Goal: Task Accomplishment & Management: Manage account settings

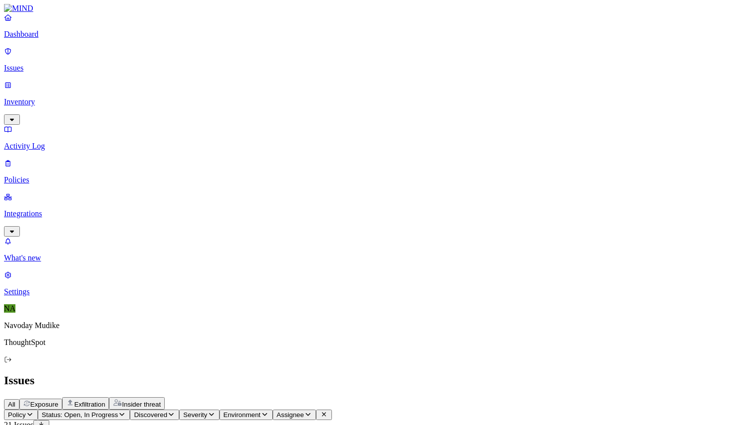
scroll to position [17, 0]
click at [416, 374] on h2 "Issues" at bounding box center [370, 380] width 733 height 13
click at [549, 397] on div "All Exposure Exfiltration Insider threat" at bounding box center [370, 403] width 733 height 12
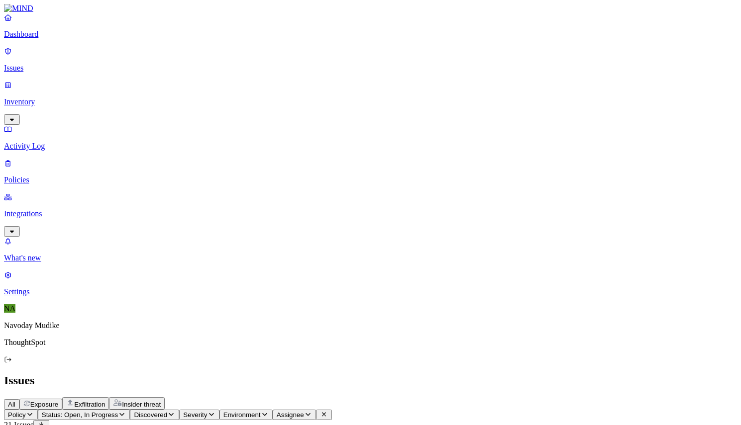
scroll to position [45, 0]
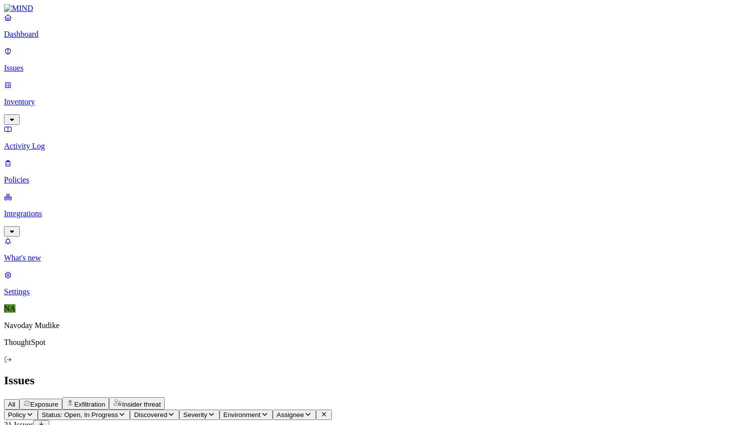
click at [463, 374] on h2 "Issues" at bounding box center [370, 380] width 733 height 13
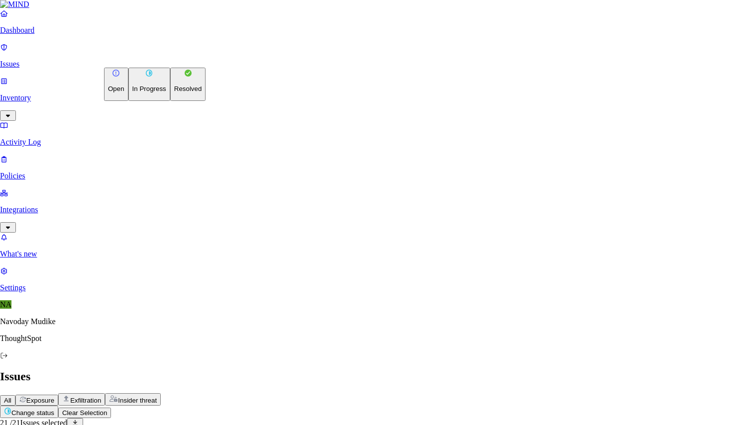
click at [174, 93] on p "Resolved" at bounding box center [188, 88] width 28 height 7
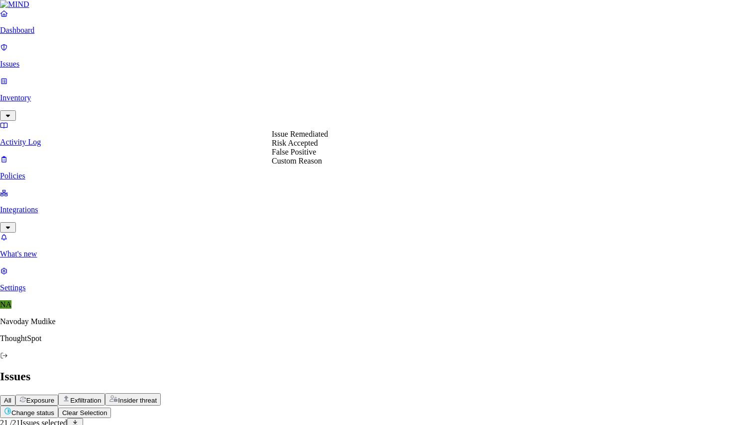
select select "Risk Accepted"
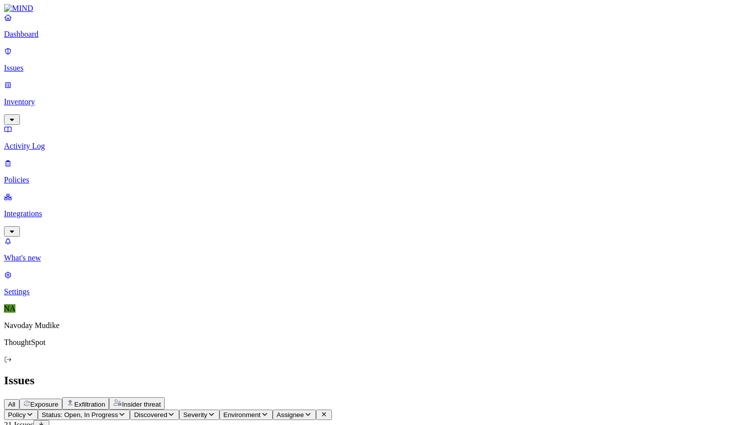
click at [66, 38] on link "Dashboard" at bounding box center [370, 26] width 733 height 26
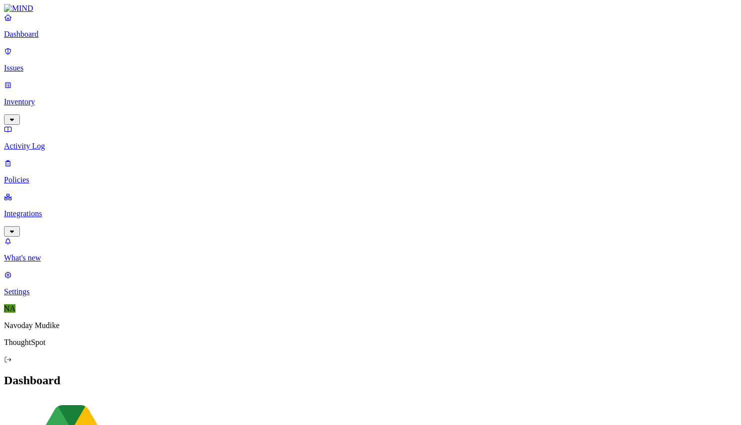
click at [40, 209] on p "Integrations" at bounding box center [370, 213] width 733 height 9
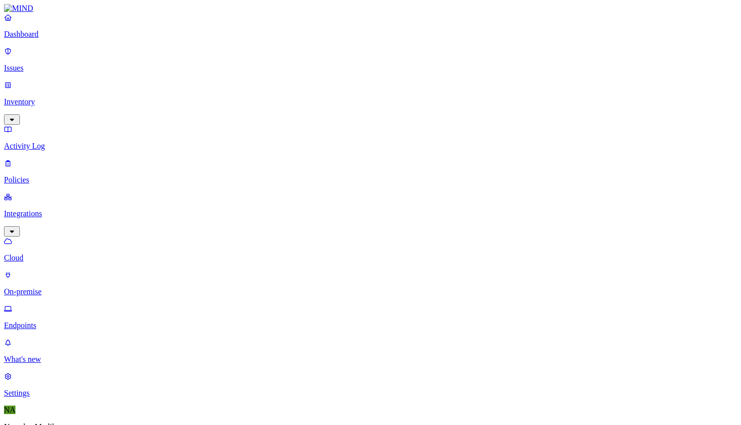
click at [55, 321] on p "Endpoints" at bounding box center [370, 325] width 733 height 9
